Goal: Task Accomplishment & Management: Complete application form

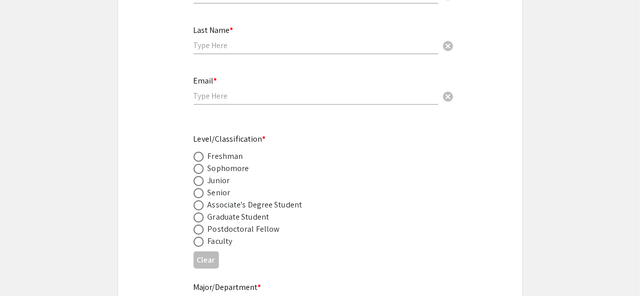
scroll to position [239, 0]
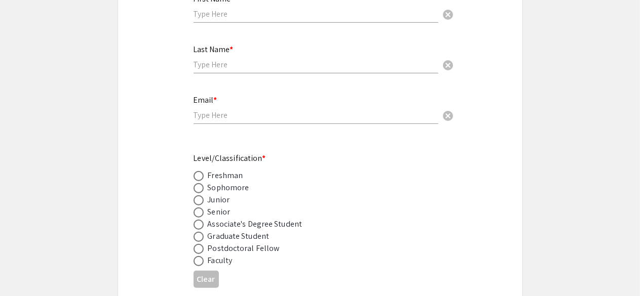
click at [212, 212] on div "Senior" at bounding box center [219, 212] width 23 height 12
click at [202, 212] on span at bounding box center [199, 213] width 10 height 10
click at [202, 212] on input "radio" at bounding box center [199, 213] width 10 height 10
radio input "true"
click at [233, 115] on input "email" at bounding box center [316, 115] width 245 height 11
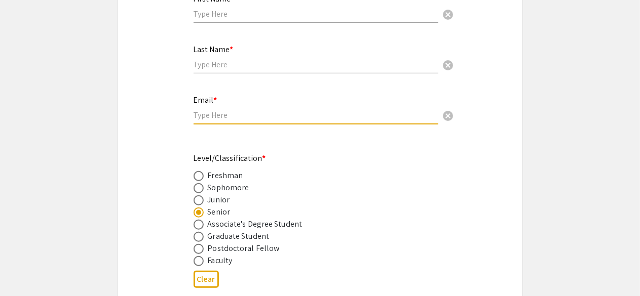
click at [233, 115] on input "email" at bounding box center [316, 115] width 245 height 11
type input "bqd583@mocs.utc.edu"
click at [254, 17] on input "text" at bounding box center [316, 14] width 245 height 11
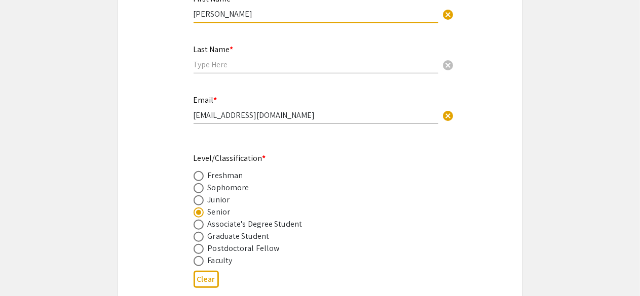
type input "Gabrielle"
click at [248, 62] on input "text" at bounding box center [316, 64] width 245 height 11
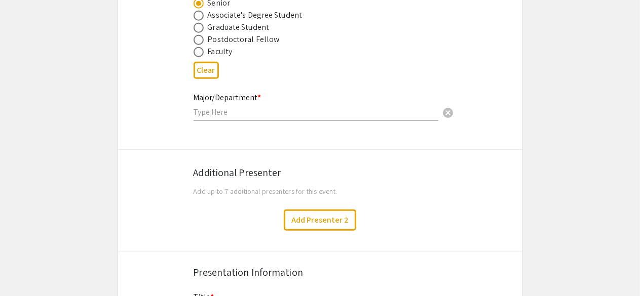
scroll to position [435, 0]
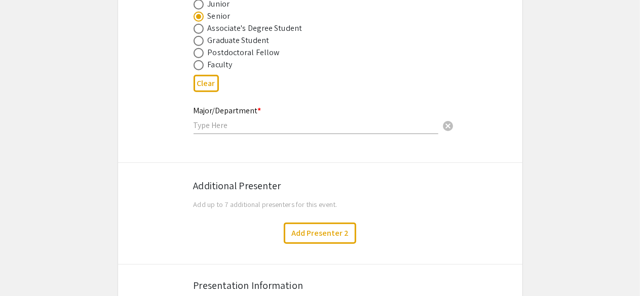
type input "Garavelli"
click at [378, 129] on input "text" at bounding box center [316, 125] width 245 height 11
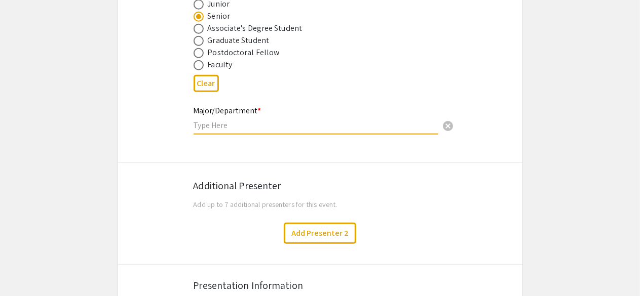
type input "P"
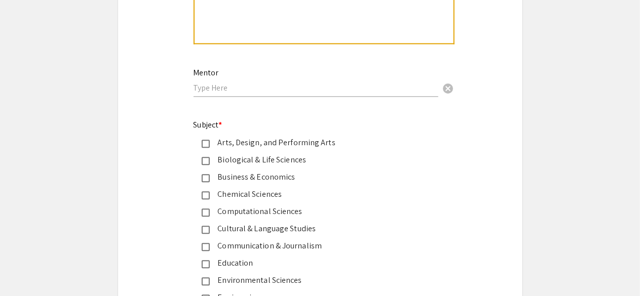
scroll to position [1127, 0]
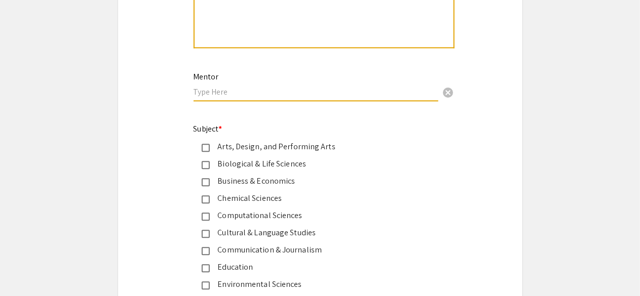
click at [334, 96] on input "text" at bounding box center [316, 92] width 245 height 11
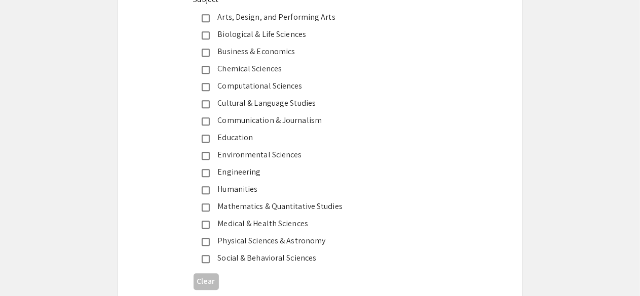
scroll to position [1261, 0]
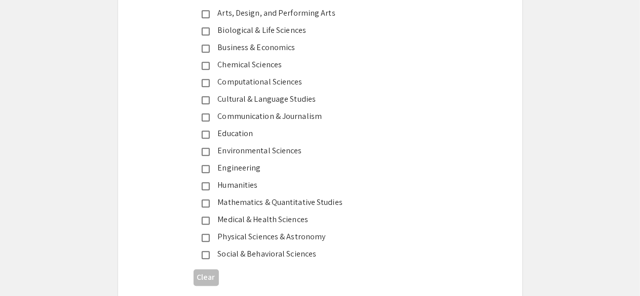
type input "[PERSON_NAME]"
click at [309, 261] on app-form-preview-multi-select-field "Subject * Arts, Design, and Performing Arts Biological & Life Sciences Business…" at bounding box center [320, 139] width 253 height 301
click at [295, 248] on mat-selection-list "Arts, Design, and Performing Arts Biological & Life Sciences Business & Economi…" at bounding box center [312, 133] width 237 height 253
click at [297, 255] on div "Social & Behavioral Sciences" at bounding box center [316, 254] width 213 height 12
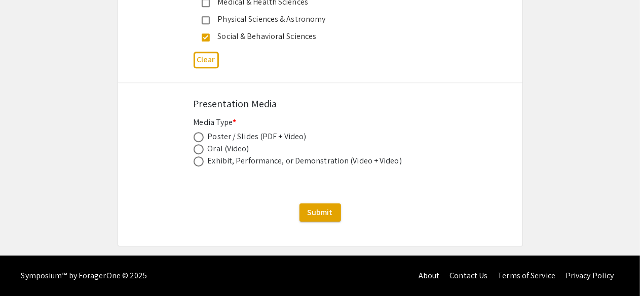
click at [225, 141] on div "Poster / Slides (PDF + Video)" at bounding box center [257, 137] width 99 height 12
click at [218, 136] on div "Poster / Slides (PDF + Video)" at bounding box center [257, 137] width 99 height 12
click at [204, 137] on label at bounding box center [201, 137] width 14 height 10
click at [204, 137] on input "radio" at bounding box center [199, 137] width 10 height 10
radio input "true"
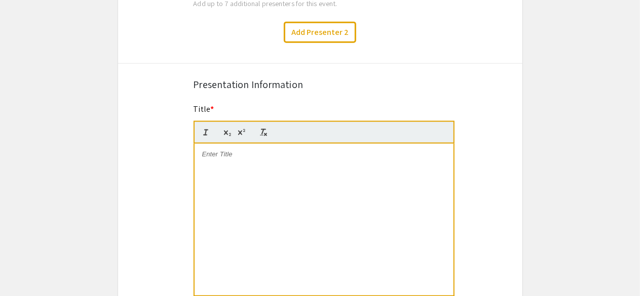
scroll to position [633, 0]
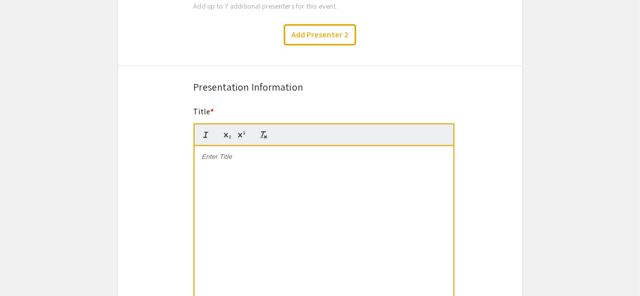
click at [273, 176] on div at bounding box center [324, 222] width 259 height 152
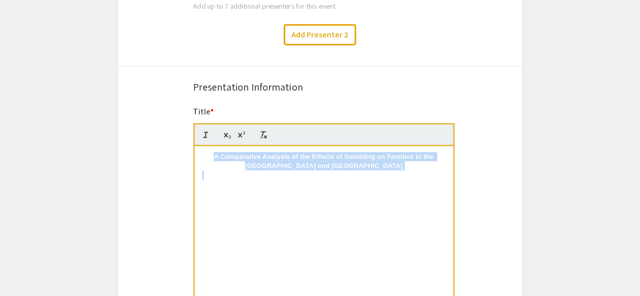
drag, startPoint x: 234, startPoint y: 176, endPoint x: 154, endPoint y: 136, distance: 88.8
click at [200, 135] on button "button" at bounding box center [206, 135] width 14 height 12
click at [233, 187] on div "A Comparative Analysis of the Effects of Gambling on Families in the US and UK" at bounding box center [324, 222] width 259 height 152
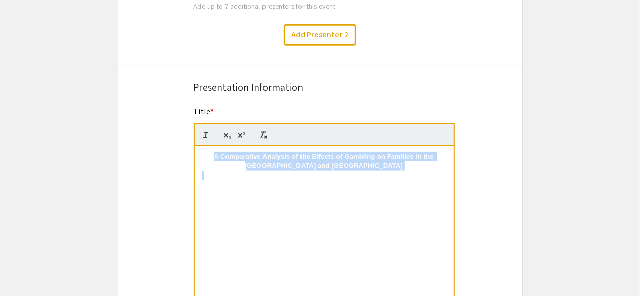
drag, startPoint x: 244, startPoint y: 190, endPoint x: 125, endPoint y: 110, distance: 143.9
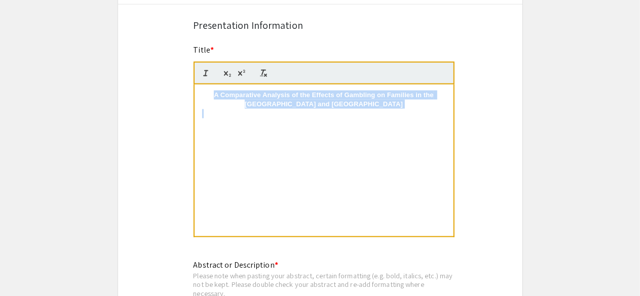
scroll to position [693, 0]
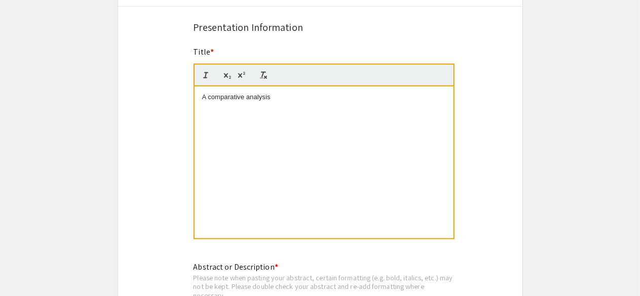
click at [250, 98] on p "A comparative analysis" at bounding box center [324, 97] width 244 height 9
click at [290, 98] on p "A comparative Analysis" at bounding box center [324, 97] width 244 height 9
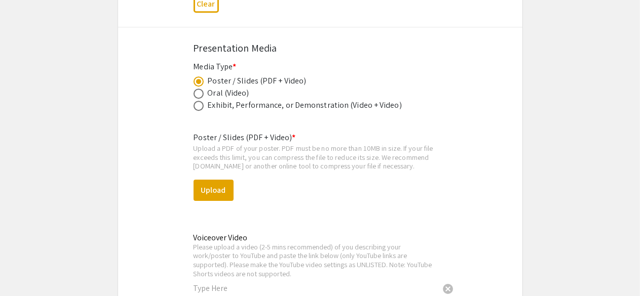
scroll to position [912, 0]
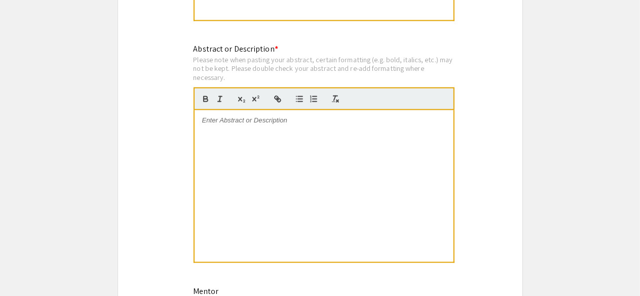
click at [362, 152] on div at bounding box center [324, 186] width 259 height 152
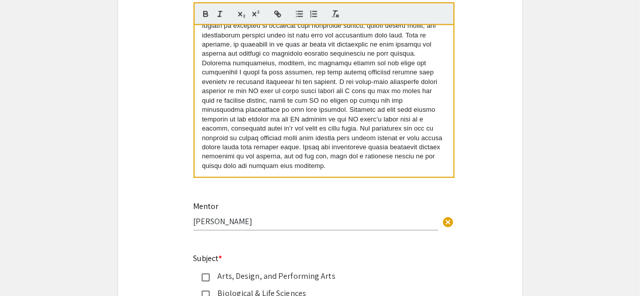
scroll to position [0, 0]
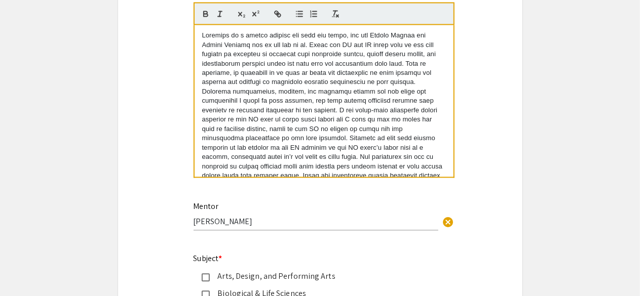
drag, startPoint x: 325, startPoint y: 208, endPoint x: 179, endPoint y: 19, distance: 238.9
click at [179, 19] on div "Symposium Presentation Submission UTC Fall Research Conference 2025 Please fill…" at bounding box center [320, 21] width 405 height 1928
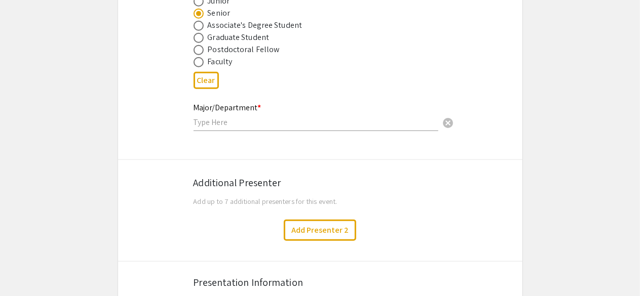
scroll to position [468, 0]
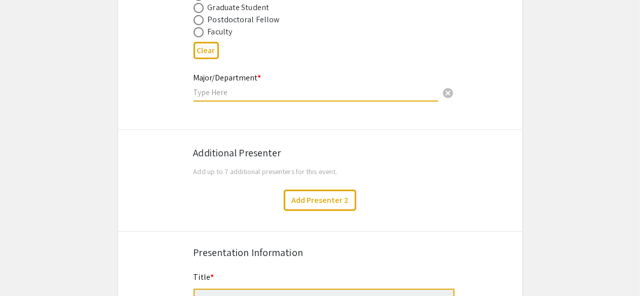
click at [226, 94] on input "text" at bounding box center [316, 92] width 245 height 11
type input "P"
type input "PSPS: Politics"
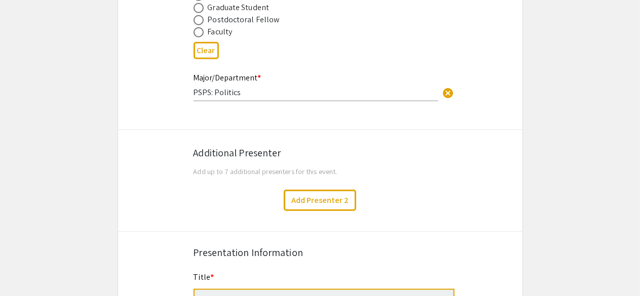
drag, startPoint x: 634, startPoint y: 73, endPoint x: 611, endPoint y: 100, distance: 35.6
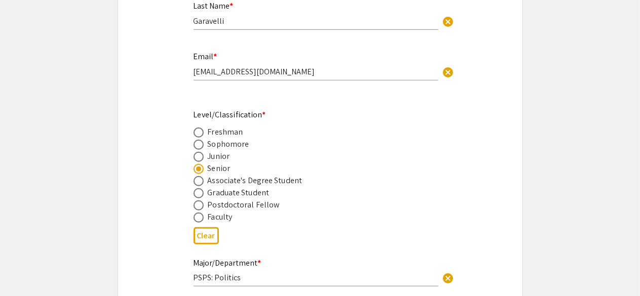
scroll to position [297, 0]
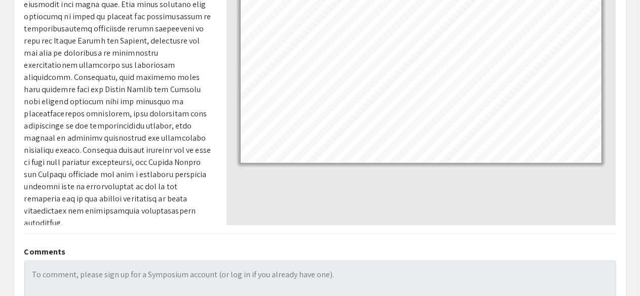
scroll to position [253, 0]
click at [53, 100] on span at bounding box center [117, 53] width 187 height 351
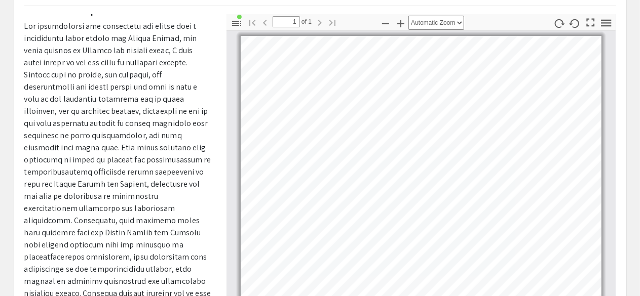
scroll to position [161, 0]
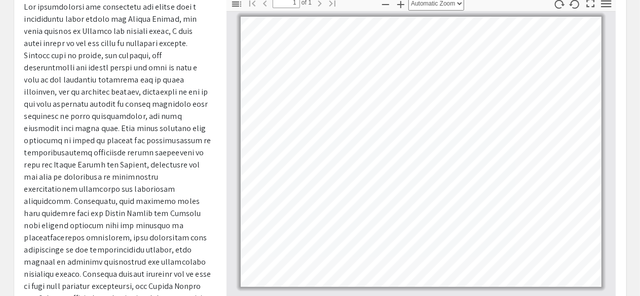
scroll to position [134, 0]
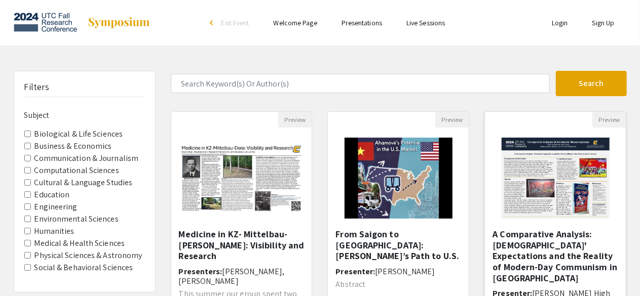
click at [591, 217] on img "Open Presentation <p>A Comparative Analysis: Americans' Expectations and the Re…" at bounding box center [556, 178] width 128 height 101
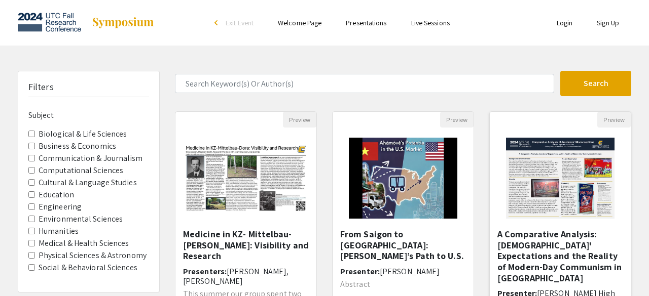
select select "custom"
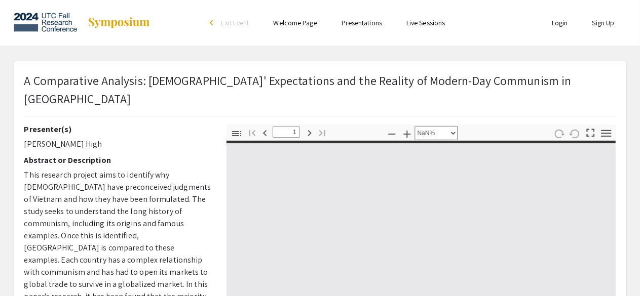
type input "0"
select select "custom"
type input "1"
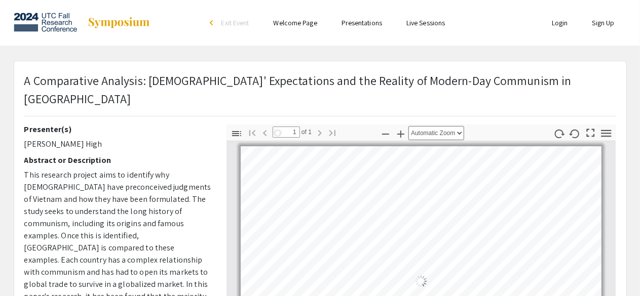
select select "auto"
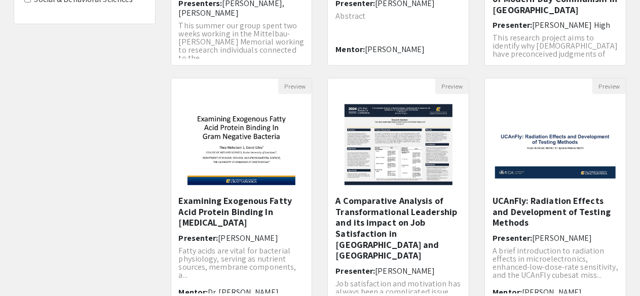
scroll to position [375, 0]
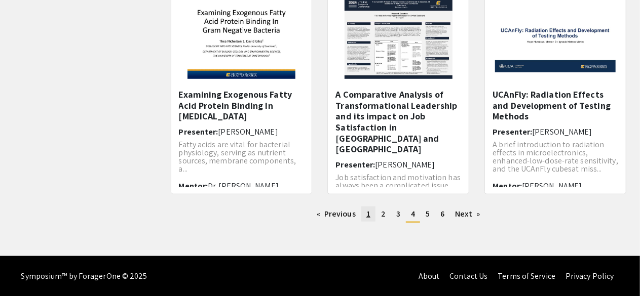
click at [375, 215] on link "page 1" at bounding box center [368, 214] width 14 height 15
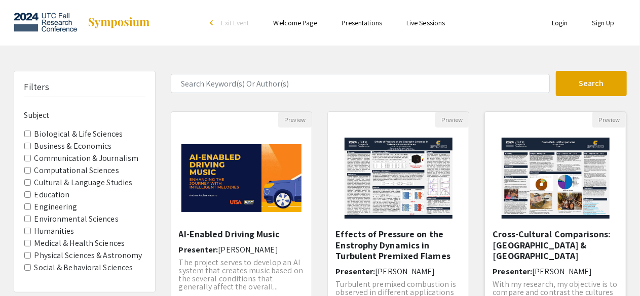
click at [539, 234] on h5 "Cross-Cultural Comparisons: [GEOGRAPHIC_DATA] & [GEOGRAPHIC_DATA]" at bounding box center [556, 245] width 126 height 33
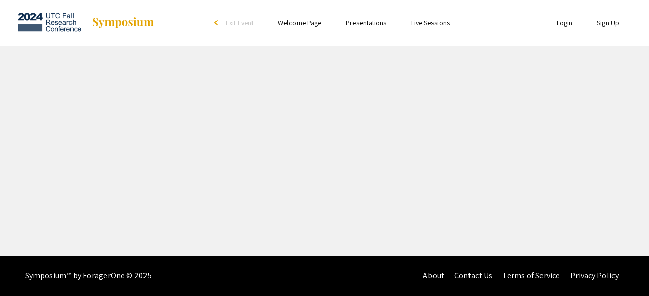
select select "custom"
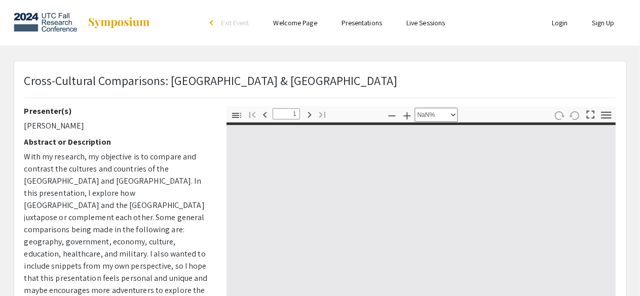
type input "0"
select select "custom"
type input "1"
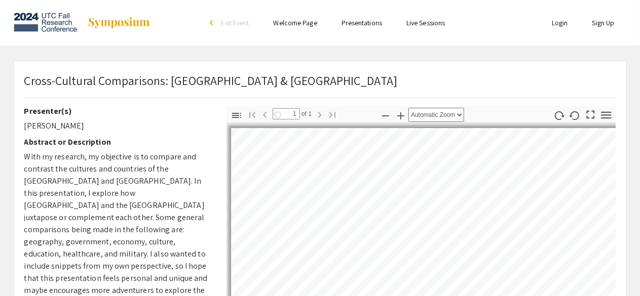
select select "auto"
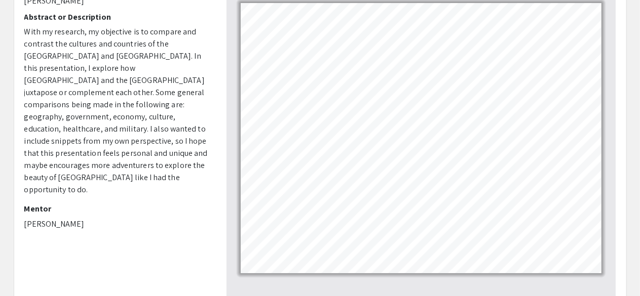
scroll to position [124, 0]
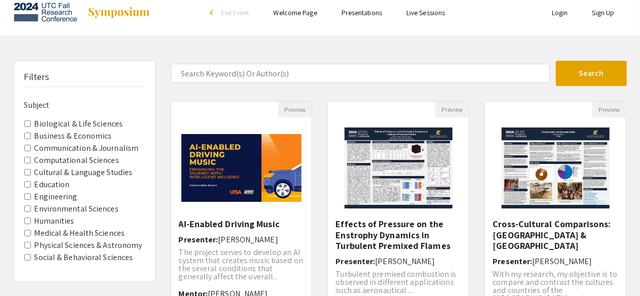
scroll to position [11, 0]
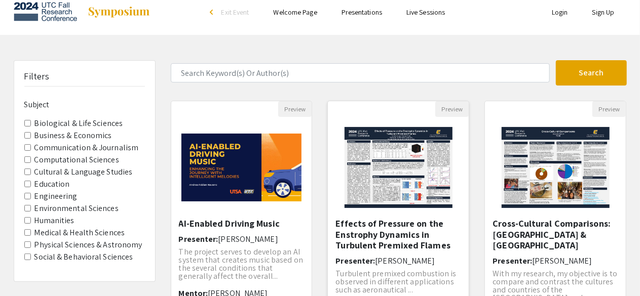
click at [404, 165] on img "Open Presentation <p>Effects of Pressure on the Enstrophy Dynamics in Turbulent…" at bounding box center [398, 167] width 128 height 101
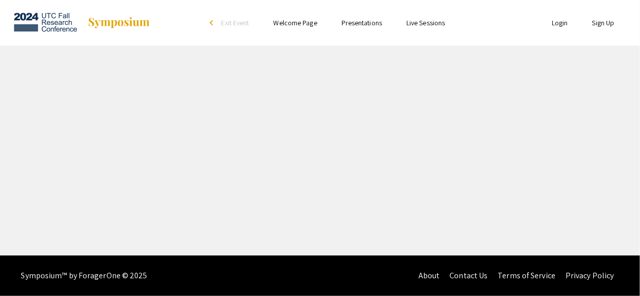
select select "custom"
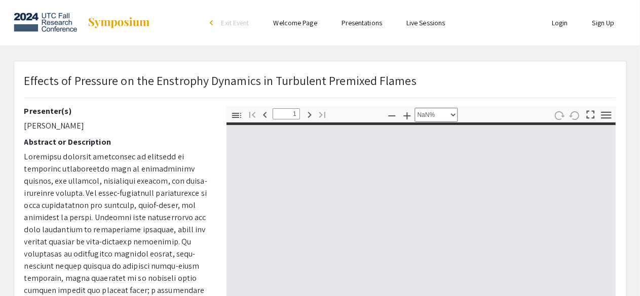
type input "0"
select select "custom"
type input "1"
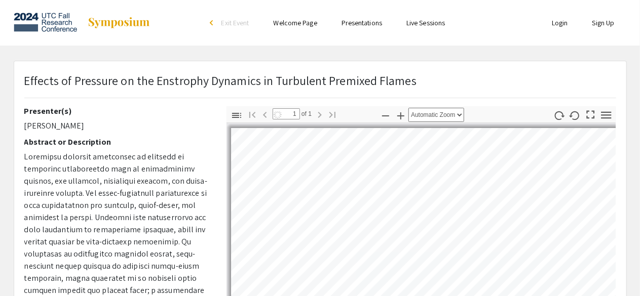
select select "auto"
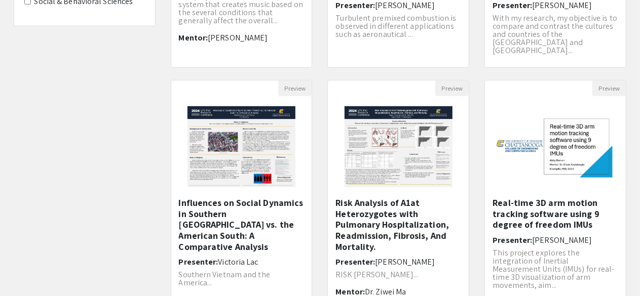
scroll to position [271, 0]
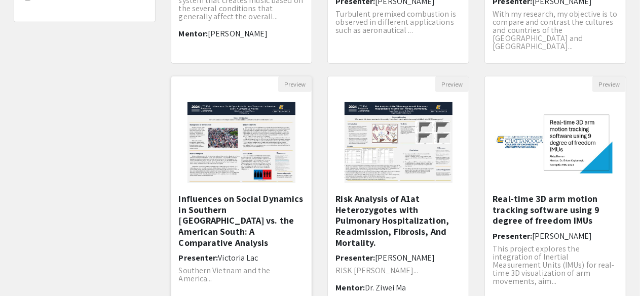
click at [215, 222] on h5 "Influences on Social Dynamics in Southern [GEOGRAPHIC_DATA] vs. the American So…" at bounding box center [242, 221] width 126 height 55
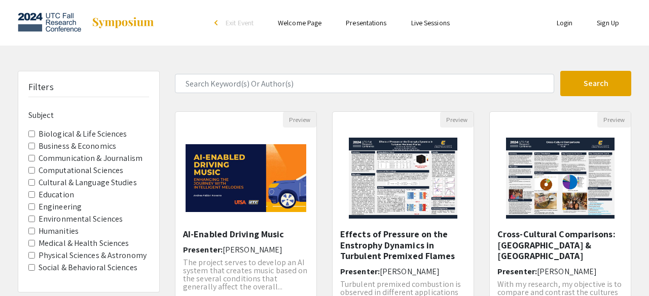
select select "custom"
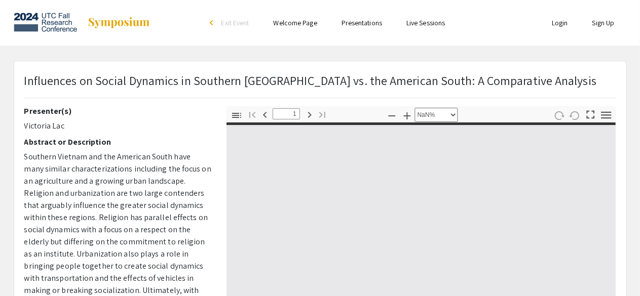
type input "0"
select select "custom"
type input "1"
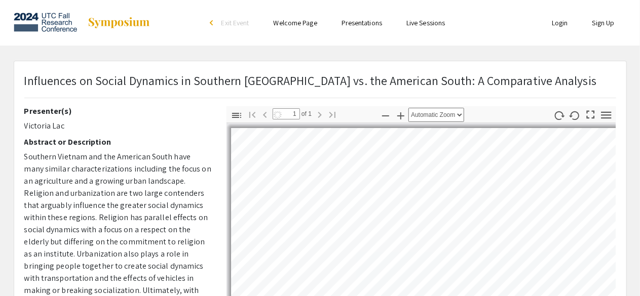
select select "auto"
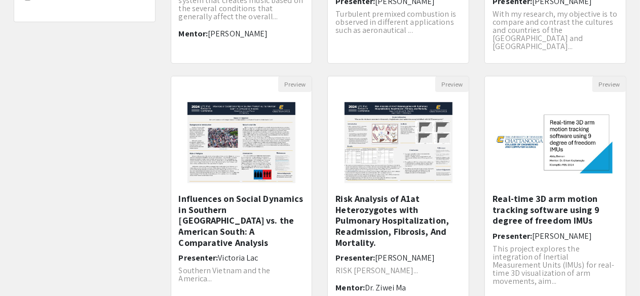
scroll to position [375, 0]
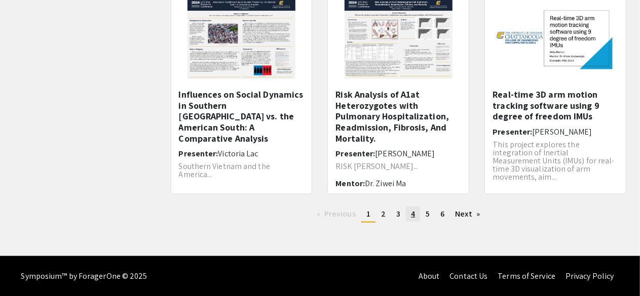
click at [417, 210] on link "page 4" at bounding box center [413, 214] width 14 height 15
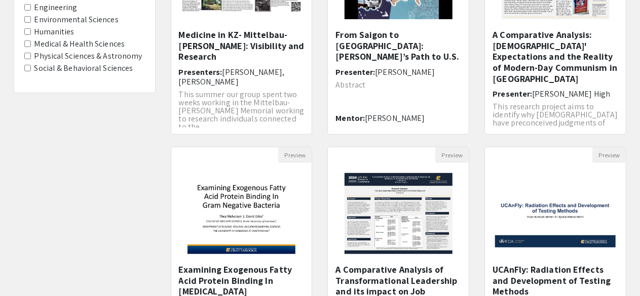
scroll to position [306, 0]
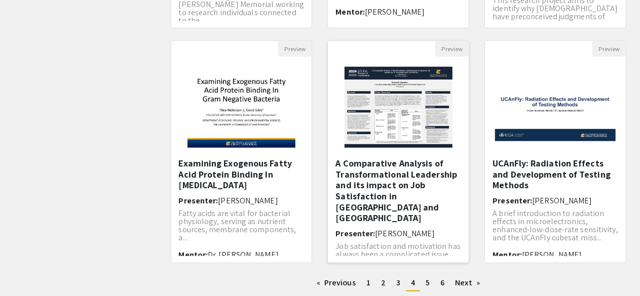
click at [396, 194] on h5 "A Comparative Analysis of Transformational Leadership and its impact on Job Sat…" at bounding box center [398, 191] width 126 height 66
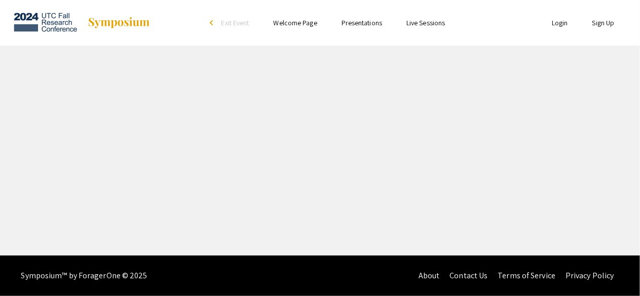
select select "custom"
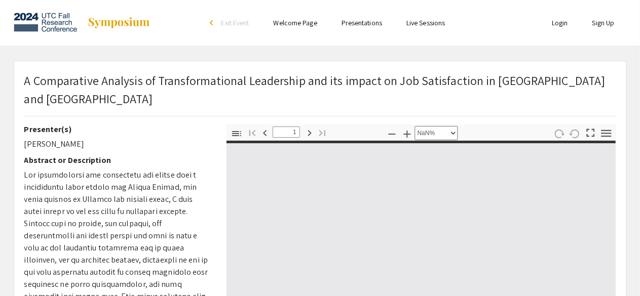
type input "0"
select select "custom"
type input "1"
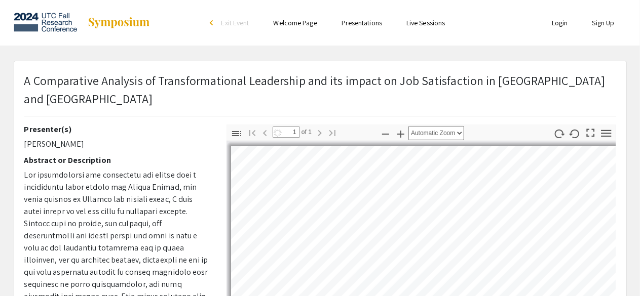
select select "auto"
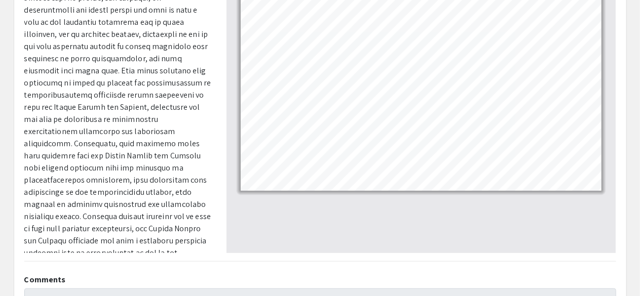
scroll to position [233, 0]
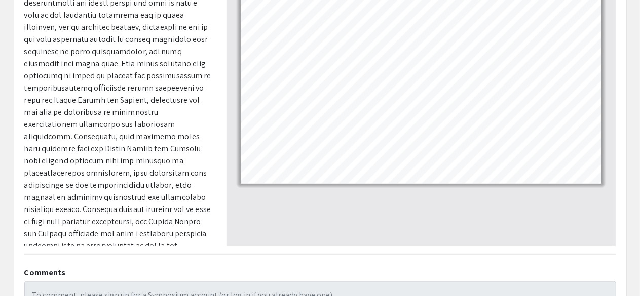
click at [624, 111] on div "A Comparative Analysis of Transformational Leadership and its impact on Job Sat…" at bounding box center [320, 93] width 612 height 530
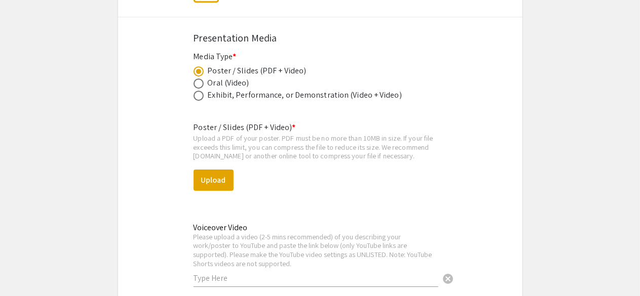
scroll to position [1555, 0]
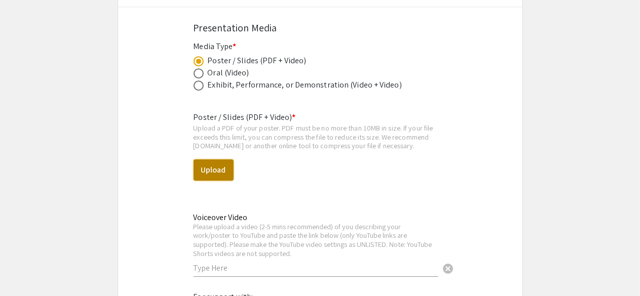
click at [210, 173] on button "Upload" at bounding box center [214, 170] width 40 height 21
click at [221, 169] on button "Upload" at bounding box center [214, 170] width 40 height 21
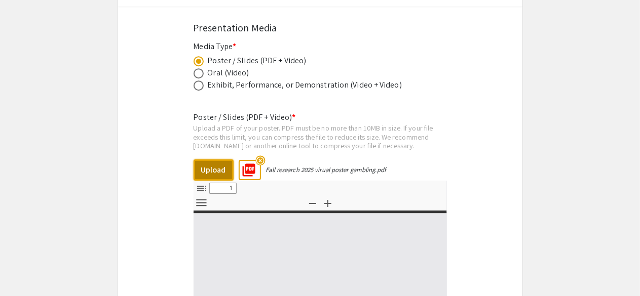
type input "0"
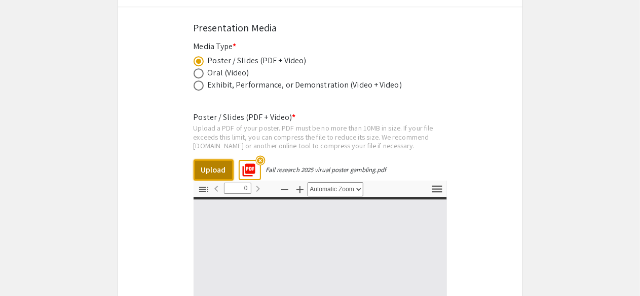
select select "custom"
type input "1"
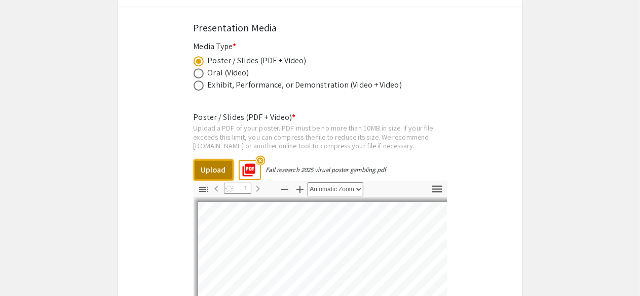
select select "auto"
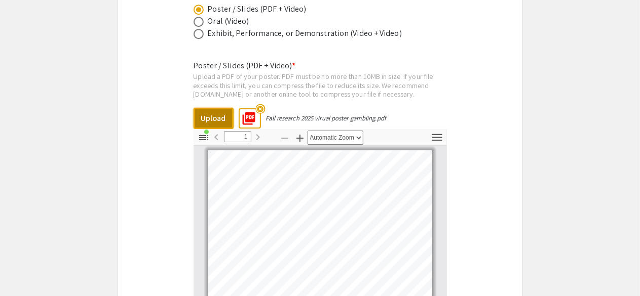
scroll to position [1603, 0]
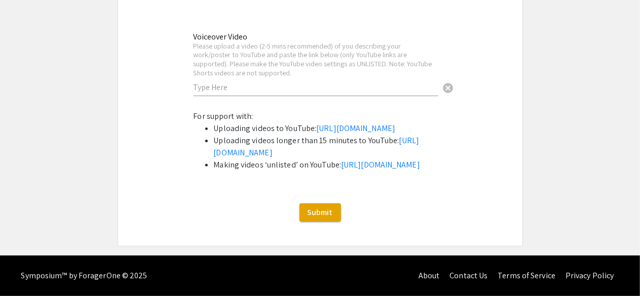
scroll to position [2062, 0]
click at [318, 213] on span "Submit" at bounding box center [320, 212] width 25 height 11
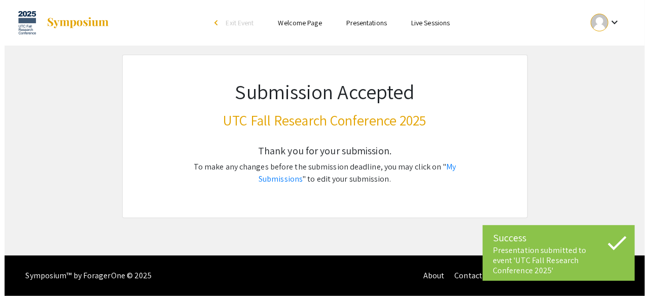
scroll to position [0, 0]
